Goal: Task Accomplishment & Management: Use online tool/utility

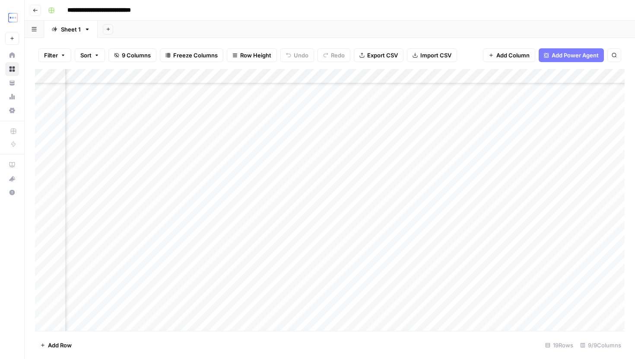
scroll to position [45, 201]
click at [37, 15] on button "Go back" at bounding box center [35, 10] width 11 height 11
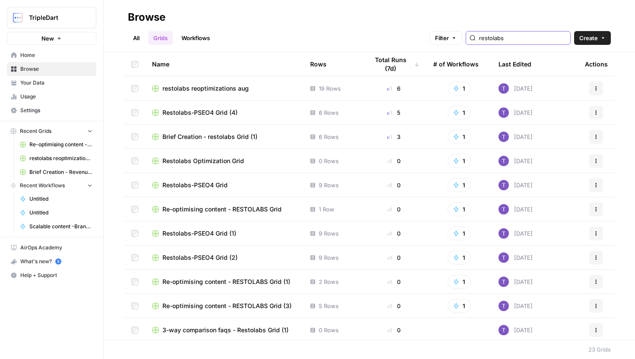
click at [507, 34] on input "restolabs" at bounding box center [523, 38] width 88 height 9
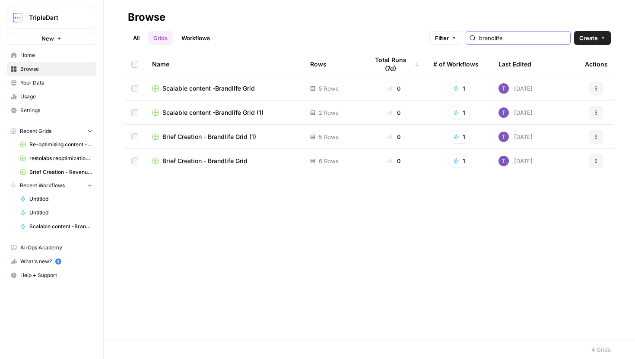
type input "brandlife"
click at [227, 86] on span "Scalable content -Brandlife Grid" at bounding box center [208, 88] width 92 height 9
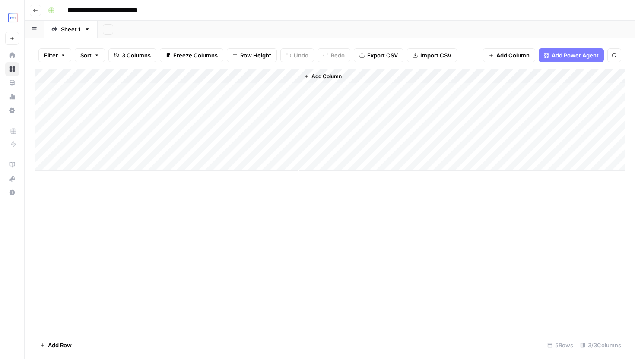
click at [34, 10] on icon "button" at bounding box center [35, 10] width 4 height 3
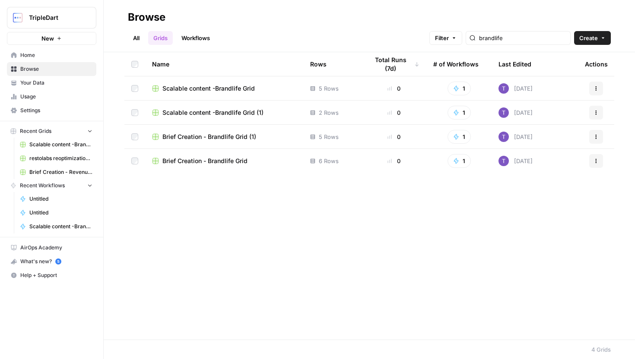
click at [245, 113] on span "Scalable content -Brandlife Grid (1)" at bounding box center [212, 112] width 101 height 9
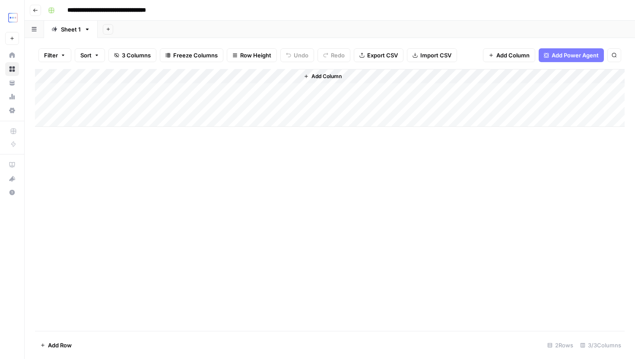
click at [35, 12] on icon "button" at bounding box center [35, 10] width 4 height 3
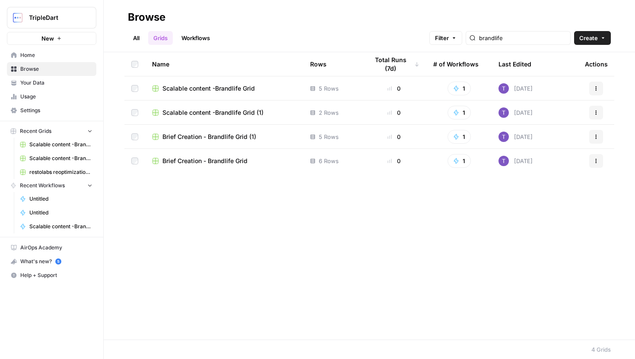
click at [234, 133] on span "Brief Creation - Brandlife Grid (1)" at bounding box center [209, 137] width 94 height 9
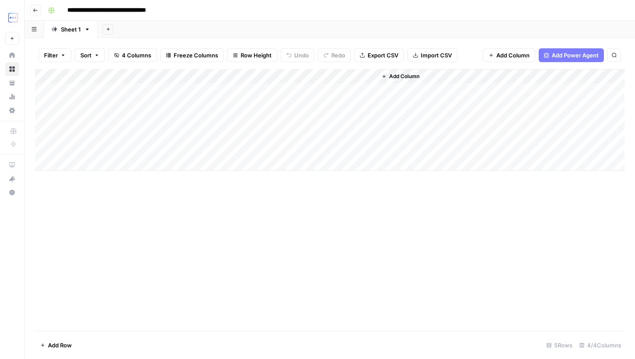
click at [35, 11] on icon "button" at bounding box center [35, 10] width 5 height 5
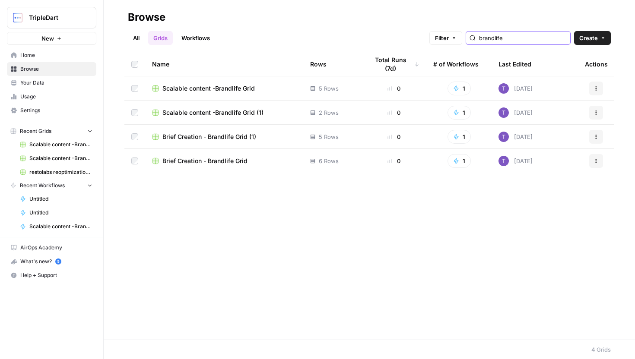
click at [561, 38] on input "brandlife" at bounding box center [523, 38] width 88 height 9
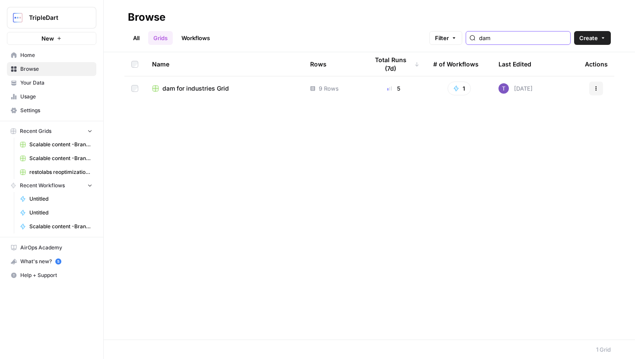
type input "dam"
click at [196, 86] on span "dam for industries Grid" at bounding box center [195, 88] width 66 height 9
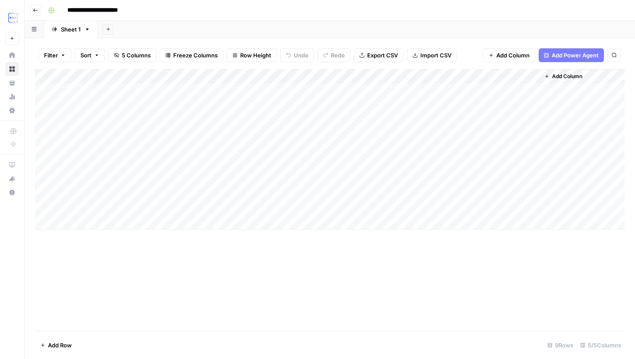
click at [519, 74] on div "Add Column" at bounding box center [329, 149] width 589 height 161
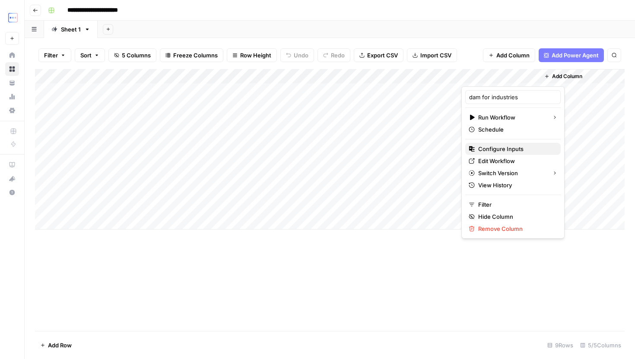
click at [503, 150] on span "Configure Inputs" at bounding box center [516, 149] width 76 height 9
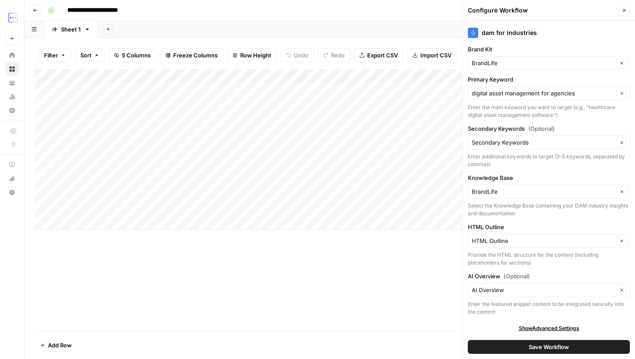
click at [623, 12] on icon "button" at bounding box center [623, 10] width 5 height 5
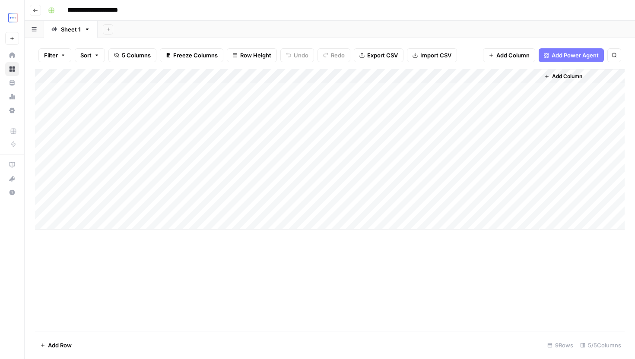
click at [521, 77] on div "Add Column" at bounding box center [329, 149] width 589 height 161
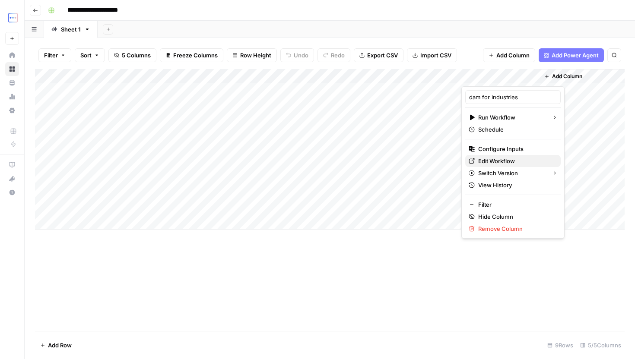
click at [492, 165] on link "Edit Workflow" at bounding box center [512, 161] width 95 height 12
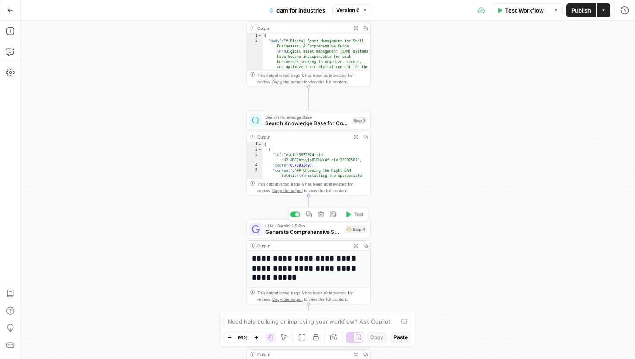
click at [320, 230] on span "Generate Comprehensive SEO Content" at bounding box center [303, 232] width 76 height 8
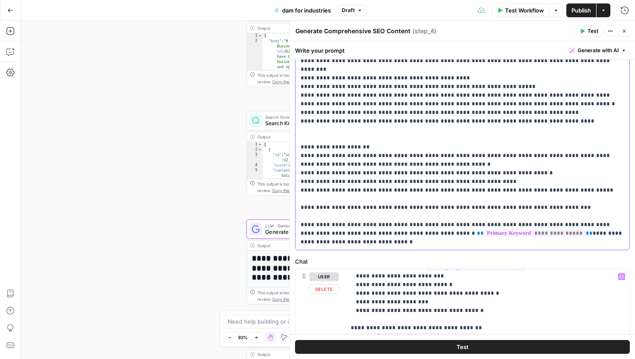
scroll to position [207, 0]
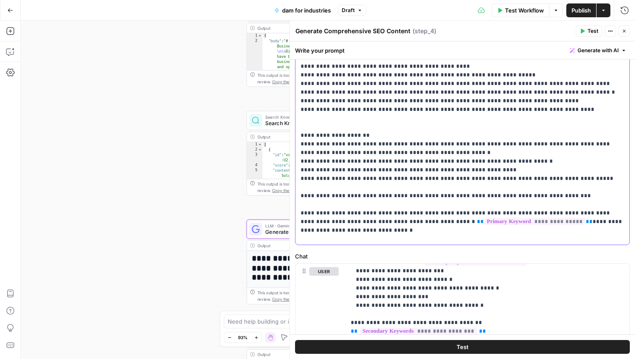
click at [377, 244] on div "**********" at bounding box center [462, 69] width 334 height 352
click at [587, 8] on span "Publish" at bounding box center [580, 10] width 19 height 9
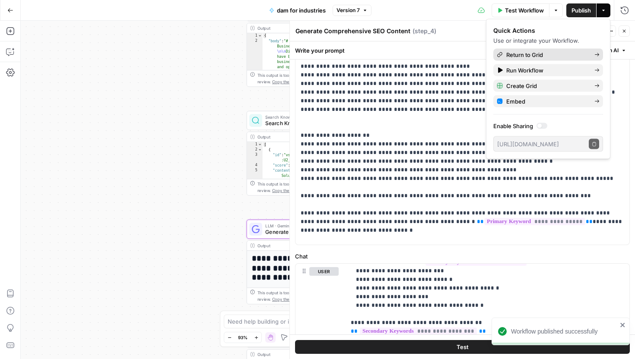
click at [538, 55] on span "Return to Grid" at bounding box center [546, 55] width 81 height 9
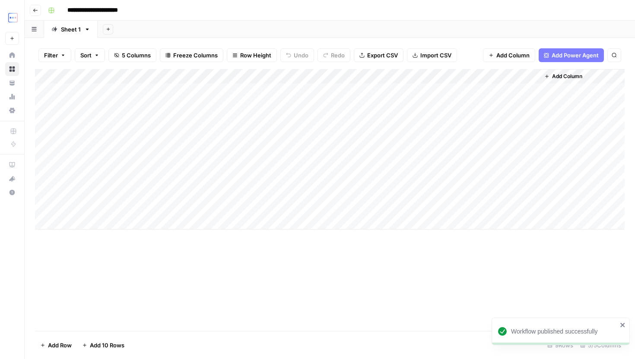
click at [159, 223] on div "Add Column" at bounding box center [329, 149] width 589 height 161
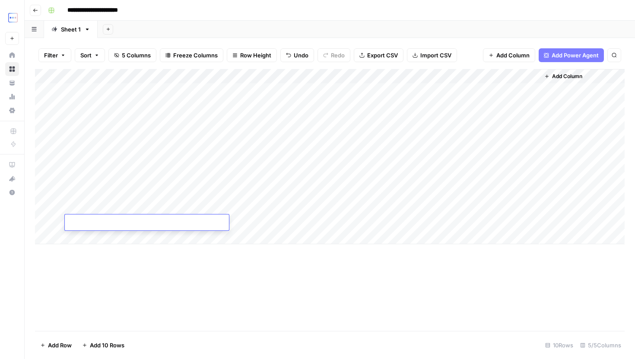
paste textarea "**********"
type textarea "**********"
click at [253, 223] on div "Add Column" at bounding box center [329, 156] width 589 height 175
click at [180, 236] on div "Add Column" at bounding box center [329, 156] width 589 height 175
paste textarea "**********"
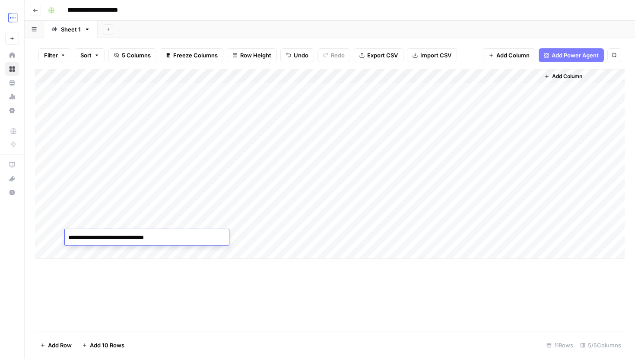
type textarea "**********"
click at [161, 247] on div "Add Column" at bounding box center [329, 164] width 589 height 190
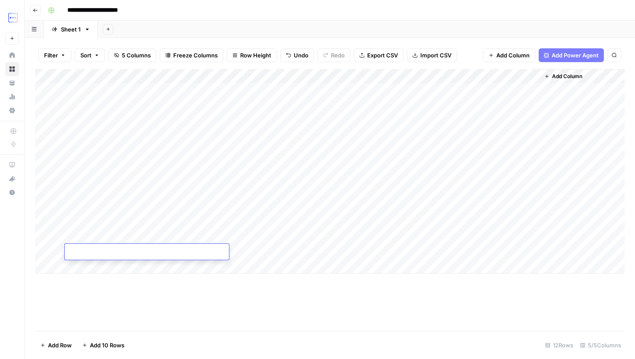
click at [206, 251] on textarea at bounding box center [147, 253] width 164 height 12
click at [194, 236] on div "Add Column" at bounding box center [329, 171] width 589 height 205
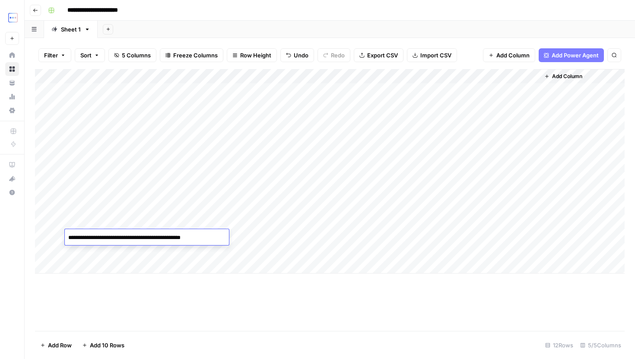
click at [194, 236] on textarea "**********" at bounding box center [147, 238] width 164 height 12
type textarea "**********"
click at [202, 255] on div "Add Column" at bounding box center [329, 171] width 589 height 205
click at [155, 262] on div "Add Column" at bounding box center [329, 171] width 589 height 205
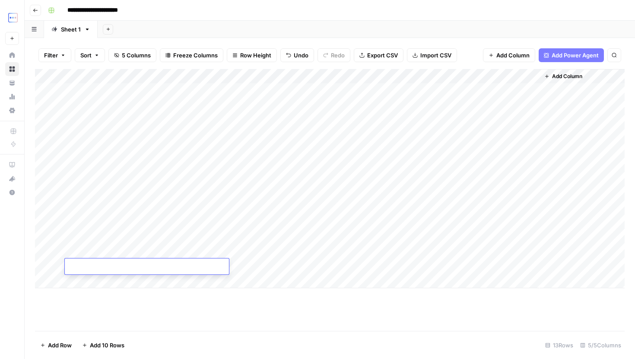
click at [190, 266] on textarea at bounding box center [147, 267] width 164 height 12
paste textarea "**********"
type textarea "**********"
click at [144, 276] on div "Add Column" at bounding box center [329, 178] width 589 height 219
click at [152, 279] on textarea at bounding box center [147, 282] width 164 height 12
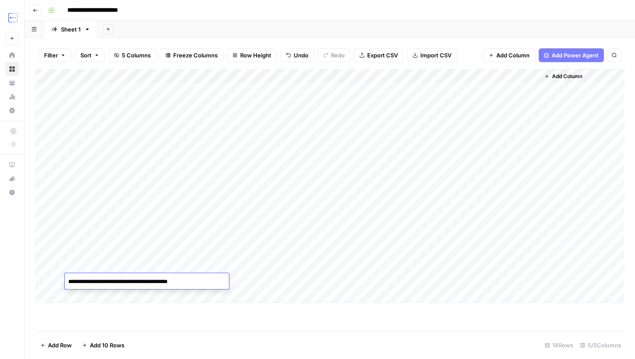
type textarea "**********"
click at [104, 294] on div "Add Column" at bounding box center [329, 186] width 589 height 234
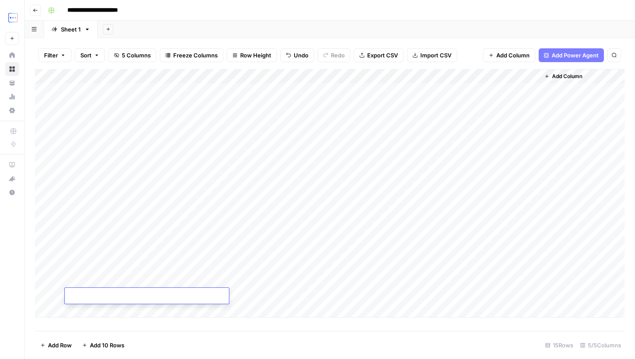
click at [140, 300] on textarea at bounding box center [147, 297] width 164 height 12
type textarea "**********"
click at [134, 307] on div "Add Column" at bounding box center [329, 193] width 589 height 249
click at [161, 308] on textarea at bounding box center [147, 311] width 164 height 12
type textarea "**********"
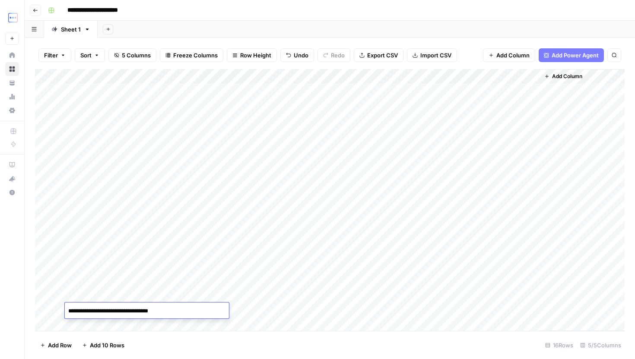
click at [176, 327] on div "Add Column" at bounding box center [329, 200] width 589 height 262
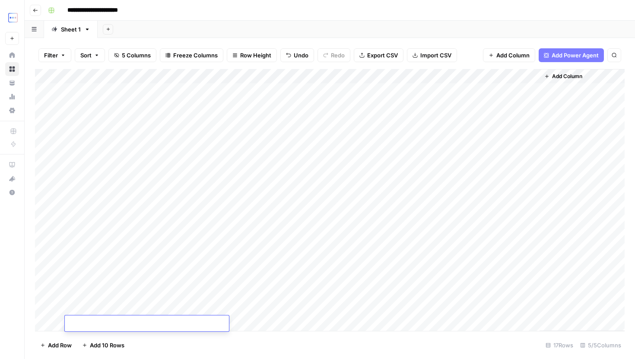
scroll to position [2, 0]
click at [186, 325] on textarea at bounding box center [147, 324] width 164 height 12
type textarea "**********"
click at [275, 328] on div "Add Column" at bounding box center [329, 200] width 589 height 262
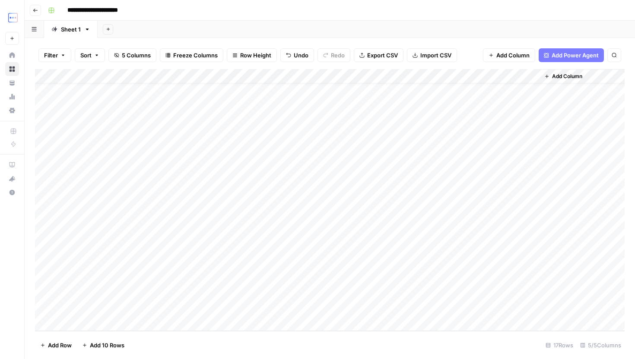
click at [177, 322] on div "Add Column" at bounding box center [329, 200] width 589 height 262
click at [181, 321] on div "Add Column" at bounding box center [329, 200] width 589 height 262
click at [180, 306] on div "Add Column" at bounding box center [329, 200] width 589 height 262
click at [177, 295] on div "Add Column" at bounding box center [329, 200] width 589 height 262
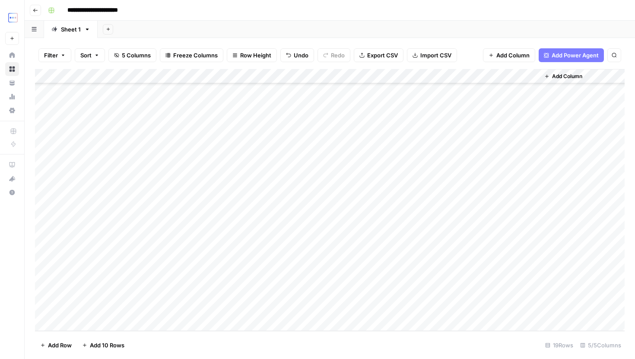
click at [177, 295] on div "Add Column" at bounding box center [329, 200] width 589 height 262
type textarea "**********"
click at [255, 304] on div "Add Column" at bounding box center [329, 200] width 589 height 262
click at [201, 306] on div "Add Column" at bounding box center [329, 200] width 589 height 262
click at [182, 303] on div "Add Column" at bounding box center [329, 200] width 589 height 262
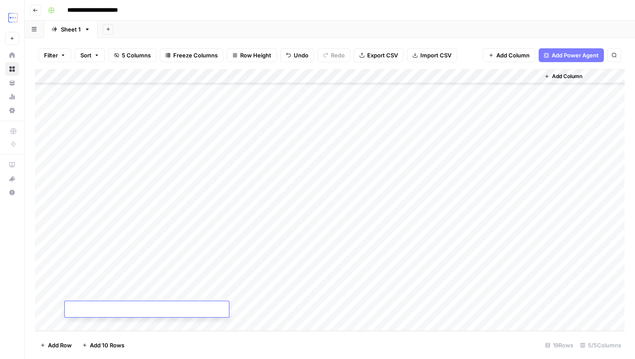
type textarea "**********"
paste textarea "**********"
type textarea "**********"
click at [168, 321] on div "Add Column" at bounding box center [329, 200] width 589 height 262
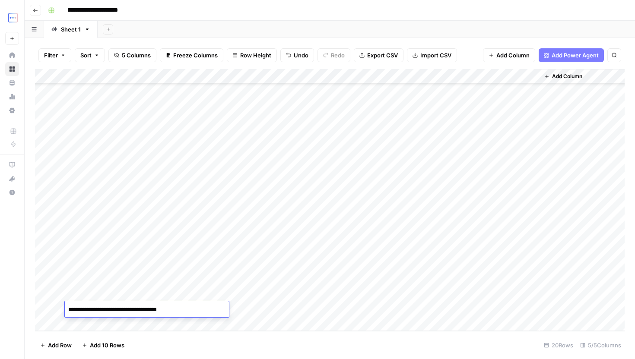
type textarea "**********"
click at [155, 326] on div "Add Column" at bounding box center [329, 200] width 589 height 262
click at [181, 316] on div at bounding box center [147, 309] width 164 height 16
click at [190, 308] on textarea at bounding box center [147, 310] width 164 height 12
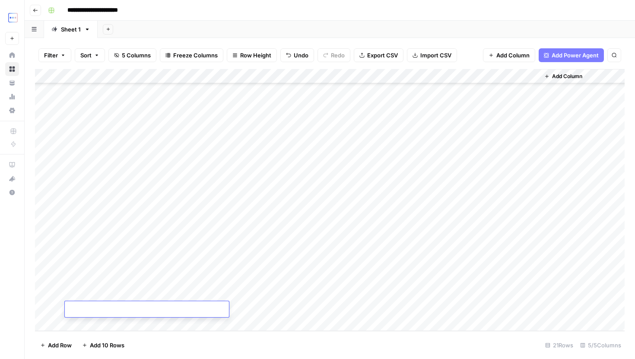
paste textarea "**********"
type textarea "**********"
click at [272, 310] on div "Add Column" at bounding box center [329, 200] width 589 height 262
click at [203, 185] on div "Add Column" at bounding box center [329, 200] width 589 height 262
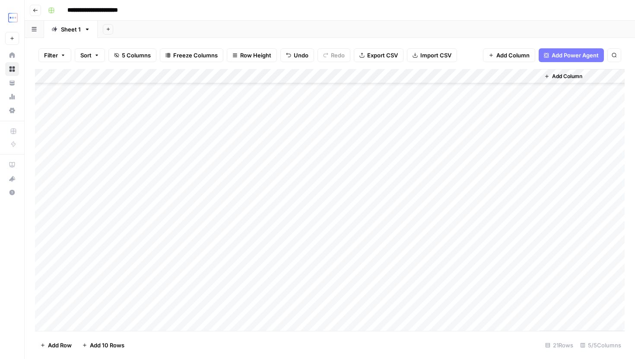
click at [195, 186] on div "Add Column" at bounding box center [329, 200] width 589 height 262
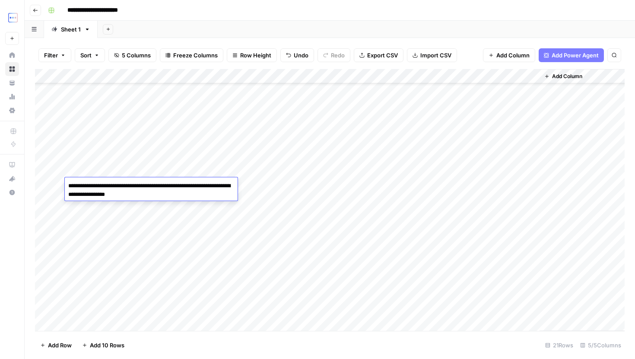
type textarea "**********"
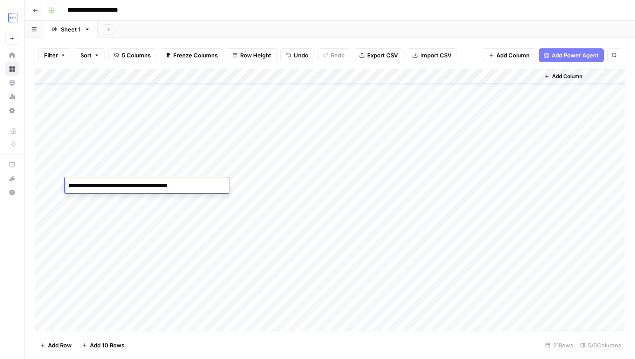
click at [253, 198] on div "Add Column" at bounding box center [329, 200] width 589 height 262
click at [176, 218] on div "Add Column" at bounding box center [329, 200] width 589 height 262
click at [277, 170] on div "Add Column" at bounding box center [329, 200] width 589 height 262
click at [289, 218] on div "Add Column" at bounding box center [329, 200] width 589 height 262
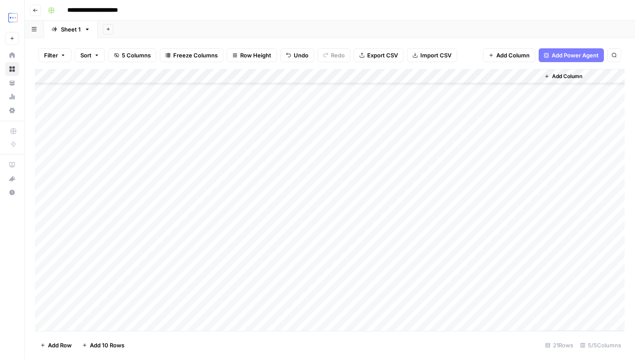
click at [282, 169] on div "Add Column" at bounding box center [329, 200] width 589 height 262
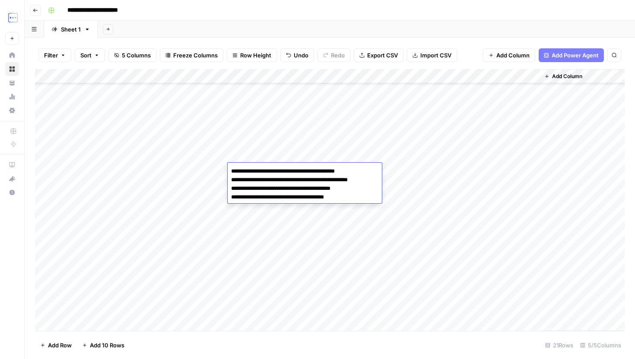
click at [292, 220] on div "Add Column" at bounding box center [329, 200] width 589 height 262
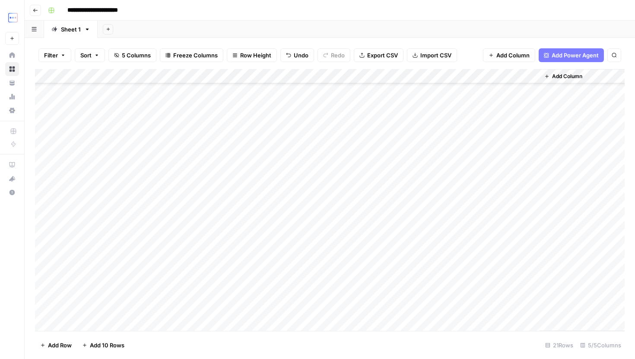
click at [223, 187] on div "Add Column" at bounding box center [329, 200] width 589 height 262
click at [213, 200] on div "Add Column" at bounding box center [329, 200] width 589 height 262
click at [173, 218] on div "Add Column" at bounding box center [329, 200] width 589 height 262
click at [181, 233] on div "Add Column" at bounding box center [329, 200] width 589 height 262
click at [184, 212] on div "Add Column" at bounding box center [329, 200] width 589 height 262
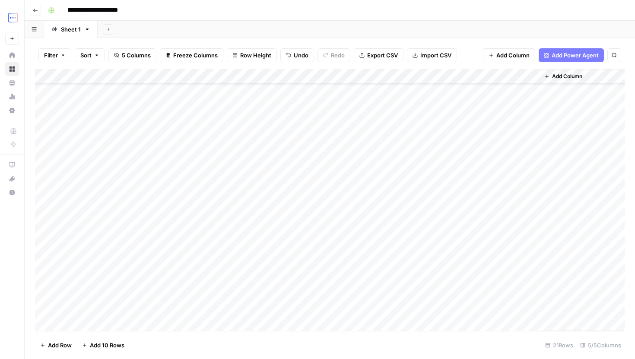
click at [200, 231] on div "Add Column" at bounding box center [329, 200] width 589 height 262
click at [253, 231] on div "Add Column" at bounding box center [329, 200] width 589 height 262
type textarea "**********"
click at [270, 256] on div "Add Column" at bounding box center [329, 200] width 589 height 262
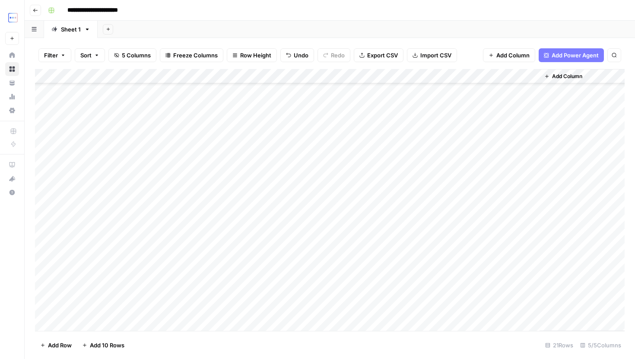
click at [262, 243] on div "Add Column" at bounding box center [329, 200] width 589 height 262
click at [213, 248] on div "Add Column" at bounding box center [329, 200] width 589 height 262
click at [196, 259] on div "Add Column" at bounding box center [329, 200] width 589 height 262
click at [212, 259] on div "Add Column" at bounding box center [329, 200] width 589 height 262
click at [255, 267] on div "Add Column" at bounding box center [329, 200] width 589 height 262
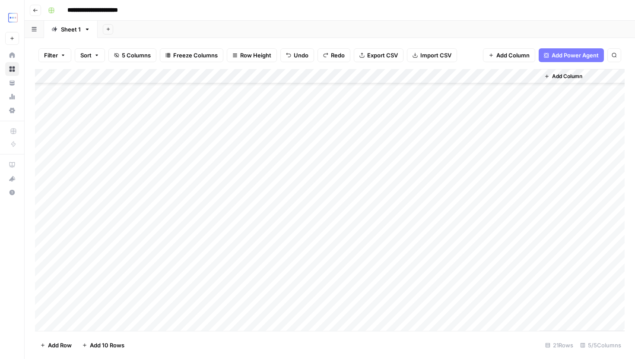
click at [212, 259] on div "Add Column" at bounding box center [329, 200] width 589 height 262
click at [264, 262] on div "Add Column" at bounding box center [329, 200] width 589 height 262
click at [202, 274] on div "Add Column" at bounding box center [329, 200] width 589 height 262
click at [266, 276] on div "Add Column" at bounding box center [329, 200] width 589 height 262
click at [203, 287] on div "Add Column" at bounding box center [329, 200] width 589 height 262
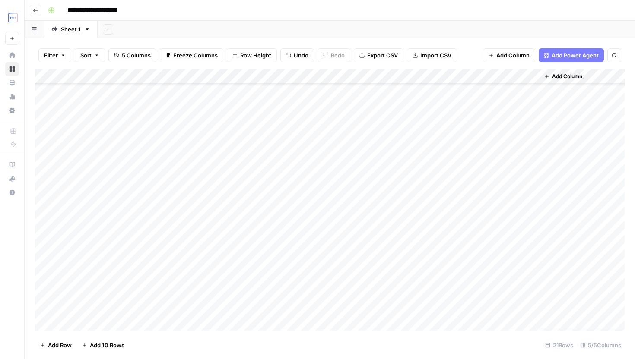
click at [272, 295] on div "Add Column" at bounding box center [329, 200] width 589 height 262
click at [264, 307] on div "Add Column" at bounding box center [329, 200] width 589 height 262
click at [265, 285] on div "Add Column" at bounding box center [329, 200] width 589 height 262
click at [265, 285] on textarea at bounding box center [297, 289] width 138 height 12
type textarea "**********"
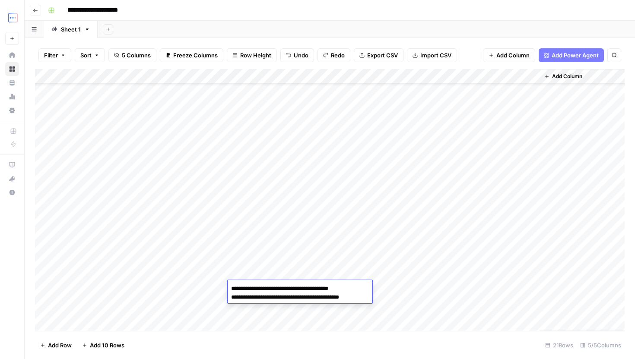
click at [272, 313] on div "Add Column" at bounding box center [329, 200] width 589 height 262
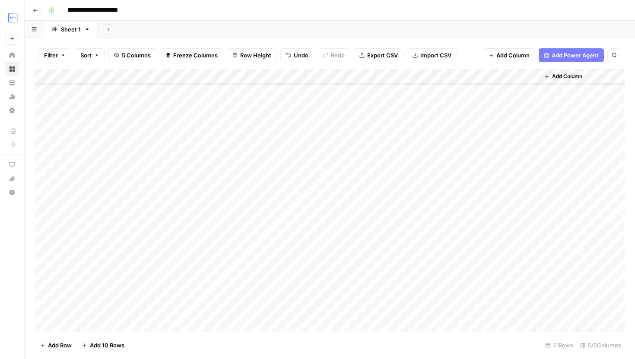
click at [274, 301] on div "Add Column" at bounding box center [329, 200] width 589 height 262
click at [196, 301] on div "Add Column" at bounding box center [329, 200] width 589 height 262
click at [207, 319] on div "Add Column" at bounding box center [329, 200] width 589 height 262
click at [180, 291] on div "Add Column" at bounding box center [329, 200] width 589 height 262
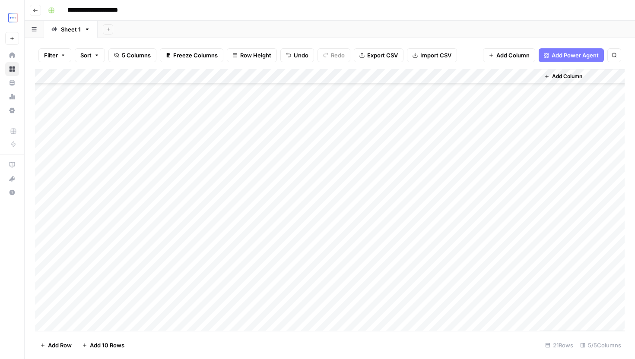
click at [164, 313] on div "Add Column" at bounding box center [329, 200] width 589 height 262
click at [275, 307] on div "Add Column" at bounding box center [329, 200] width 589 height 262
type textarea "**********"
click at [392, 302] on div "Add Column" at bounding box center [329, 200] width 589 height 262
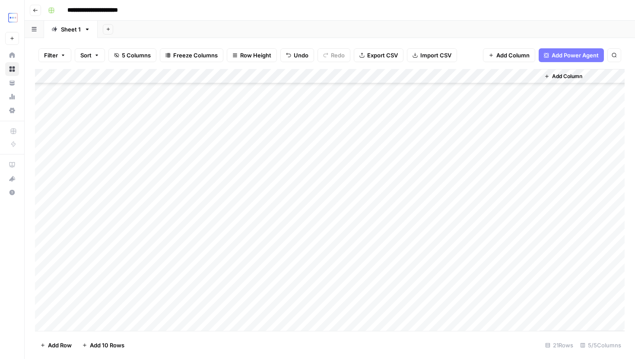
scroll to position [75, 0]
click at [371, 139] on div "Add Column" at bounding box center [329, 200] width 589 height 262
drag, startPoint x: 384, startPoint y: 140, endPoint x: 401, endPoint y: 331, distance: 191.2
click at [401, 331] on div "Add Column" at bounding box center [329, 200] width 589 height 262
click at [496, 148] on div "Add Column" at bounding box center [329, 200] width 589 height 262
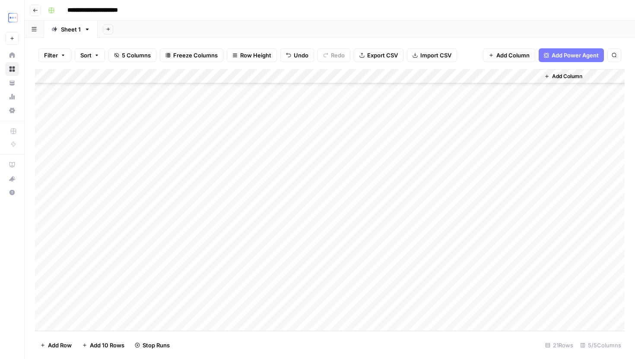
click at [502, 163] on div "Add Column" at bounding box center [329, 200] width 589 height 262
click at [497, 178] on div "Add Column" at bounding box center [329, 200] width 589 height 262
click at [500, 194] on div "Add Column" at bounding box center [329, 200] width 589 height 262
click at [500, 206] on div "Add Column" at bounding box center [329, 200] width 589 height 262
click at [500, 222] on div "Add Column" at bounding box center [329, 200] width 589 height 262
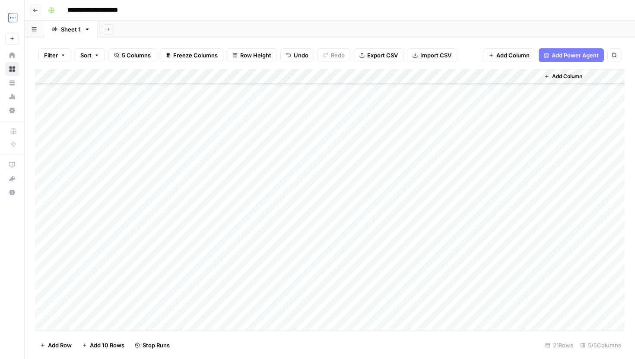
click at [501, 236] on div "Add Column" at bounding box center [329, 200] width 589 height 262
click at [503, 250] on div "Add Column" at bounding box center [329, 200] width 589 height 262
click at [197, 136] on div "Add Column" at bounding box center [329, 200] width 589 height 262
click at [503, 133] on div "Add Column" at bounding box center [329, 200] width 589 height 262
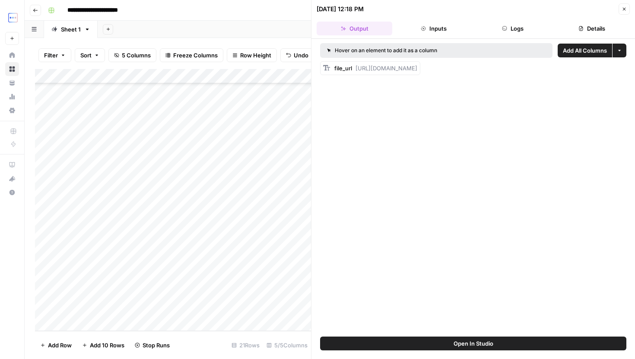
click at [420, 73] on div "file_url [URL][DOMAIN_NAME]" at bounding box center [370, 68] width 100 height 14
drag, startPoint x: 356, startPoint y: 69, endPoint x: 572, endPoint y: 74, distance: 216.0
click at [420, 74] on div "file_url [URL][DOMAIN_NAME]" at bounding box center [370, 68] width 100 height 14
copy span "[URL][DOMAIN_NAME]"
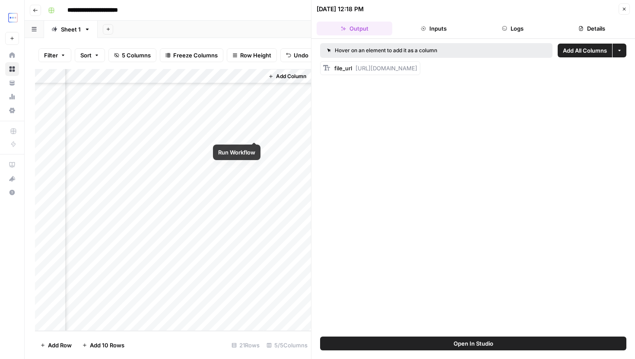
click at [255, 132] on div "Add Column" at bounding box center [173, 200] width 276 height 262
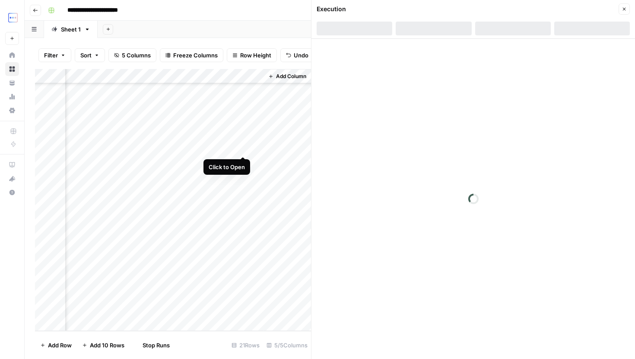
click at [228, 146] on div "Add Column" at bounding box center [173, 200] width 276 height 262
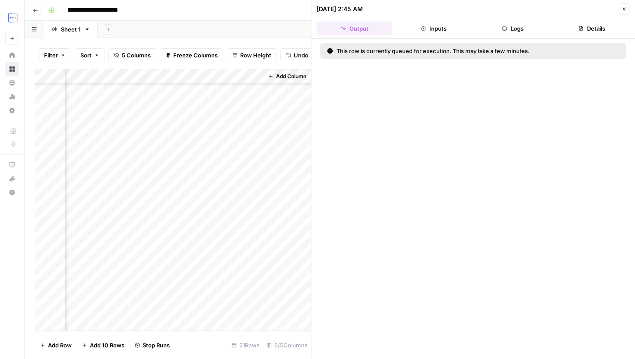
click at [228, 146] on div "Add Column" at bounding box center [173, 200] width 276 height 262
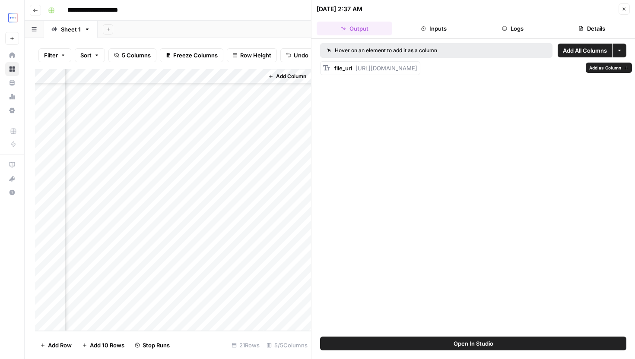
drag, startPoint x: 355, startPoint y: 66, endPoint x: 434, endPoint y: 66, distance: 79.9
click at [417, 66] on div "file_url [URL][DOMAIN_NAME]" at bounding box center [375, 68] width 83 height 9
click at [628, 70] on div "Hover on an element to add it as a column Add All Columns More options file_url…" at bounding box center [472, 188] width 323 height 298
copy span "[URL][DOMAIN_NAME]"
click at [222, 267] on div "Add Column" at bounding box center [173, 200] width 276 height 262
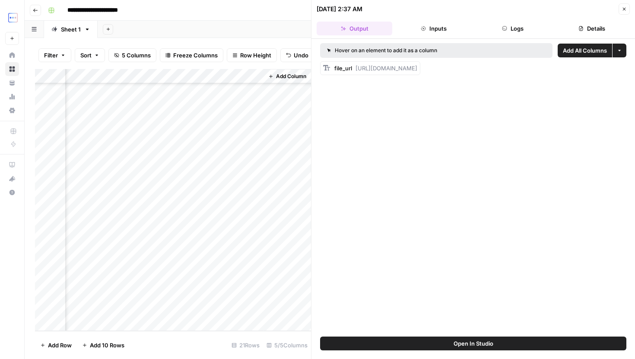
click at [222, 282] on div "Add Column" at bounding box center [173, 200] width 276 height 262
click at [222, 288] on div "Add Column" at bounding box center [173, 200] width 276 height 262
click at [225, 310] on div "Add Column" at bounding box center [173, 200] width 276 height 262
click at [222, 266] on div "Add Column" at bounding box center [173, 200] width 276 height 262
click at [222, 276] on div "Add Column" at bounding box center [173, 200] width 276 height 262
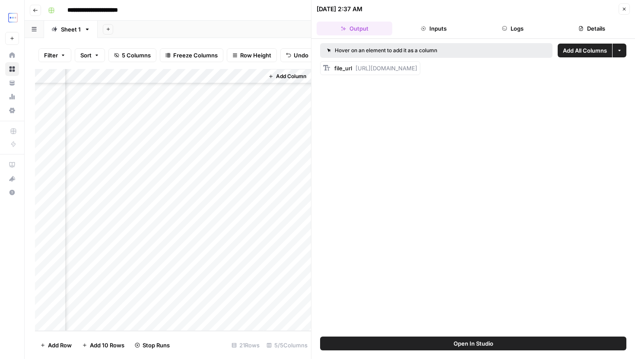
click at [380, 129] on div "Hover on an element to add it as a column Add All Columns More options file_url…" at bounding box center [472, 188] width 323 height 298
click at [298, 28] on div "Add Sheet" at bounding box center [366, 29] width 537 height 17
click at [628, 9] on button "Close" at bounding box center [623, 8] width 11 height 11
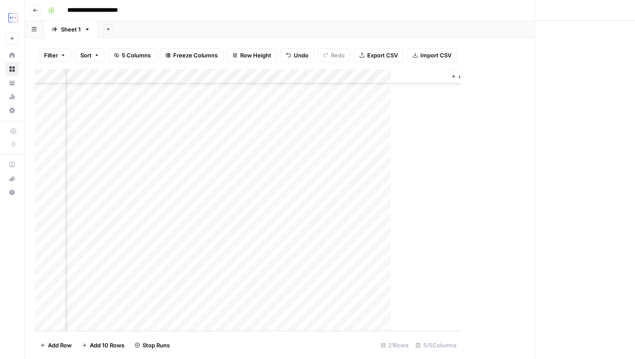
scroll to position [75, 0]
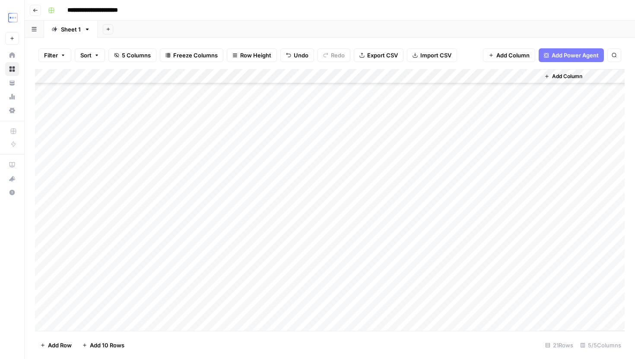
scroll to position [75, 0]
